Goal: Task Accomplishment & Management: Complete application form

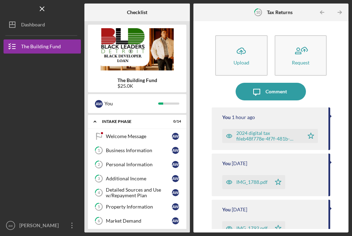
scroll to position [67, 0]
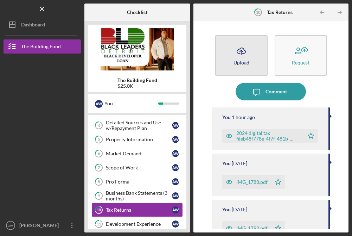
click at [240, 60] on div "Upload" at bounding box center [242, 62] width 16 height 5
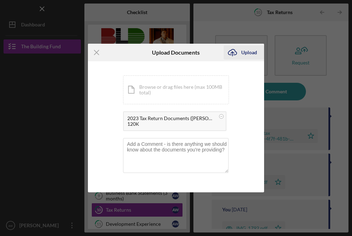
click at [252, 52] on div "Upload" at bounding box center [249, 52] width 16 height 14
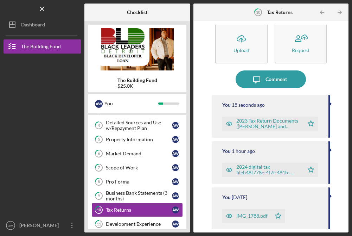
scroll to position [16, 0]
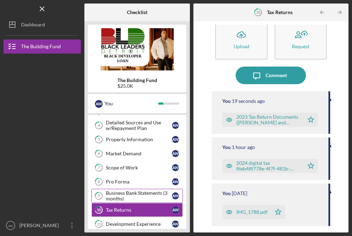
click at [152, 191] on div "Business Bank Statements (3 months)" at bounding box center [139, 195] width 66 height 11
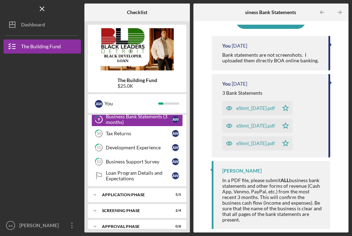
scroll to position [152, 0]
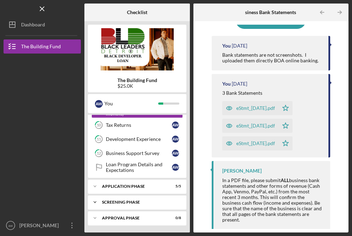
click at [142, 206] on div "Icon/Expander Screening Phase 2 / 4" at bounding box center [137, 202] width 98 height 14
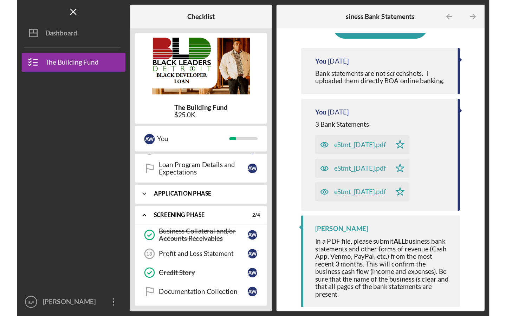
scroll to position [207, 0]
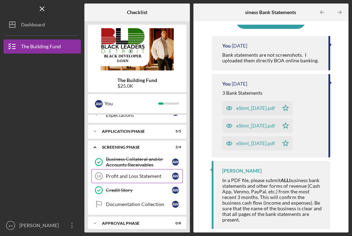
click at [153, 176] on div "Profit and Loss Statement" at bounding box center [139, 176] width 66 height 6
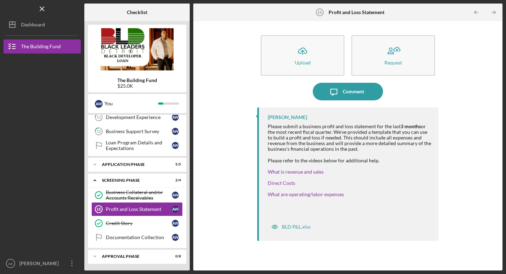
scroll to position [174, 0]
click at [299, 228] on div "BLD P&L.xlsx" at bounding box center [296, 227] width 29 height 6
